Goal: Find specific page/section: Find specific page/section

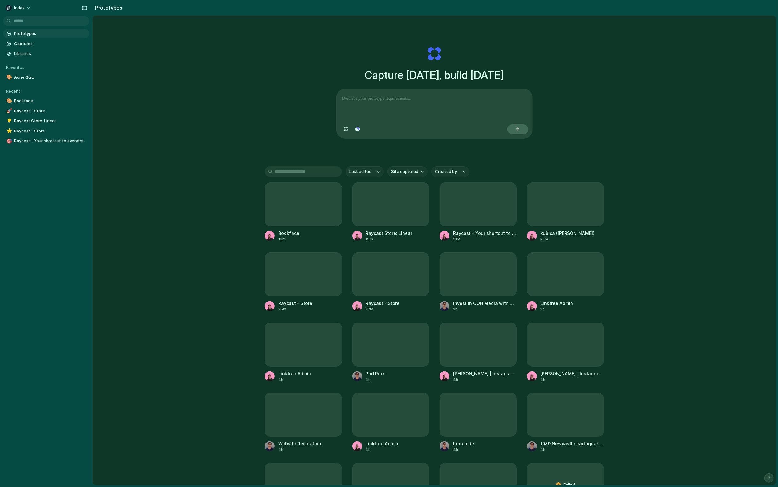
click at [216, 214] on div "Capture [DATE], build [DATE] Clone web app Clone screenshot Start from existing…" at bounding box center [434, 266] width 683 height 501
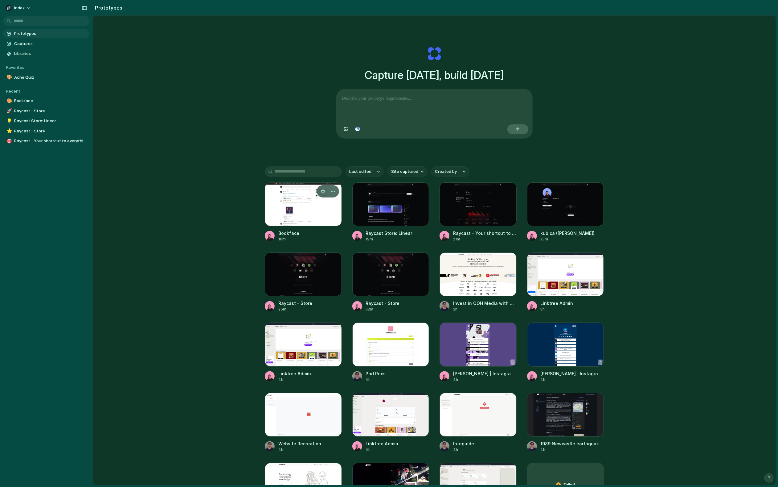
click at [301, 183] on div at bounding box center [303, 204] width 77 height 44
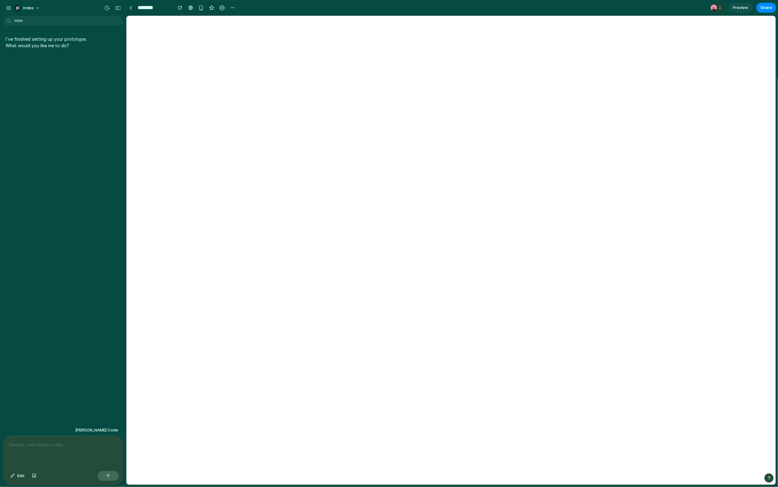
click at [80, 301] on div "I've finished setting up your prototype. What would you like me to do?" at bounding box center [61, 221] width 122 height 406
click at [129, 5] on link at bounding box center [130, 7] width 9 height 9
